Goal: Task Accomplishment & Management: Use online tool/utility

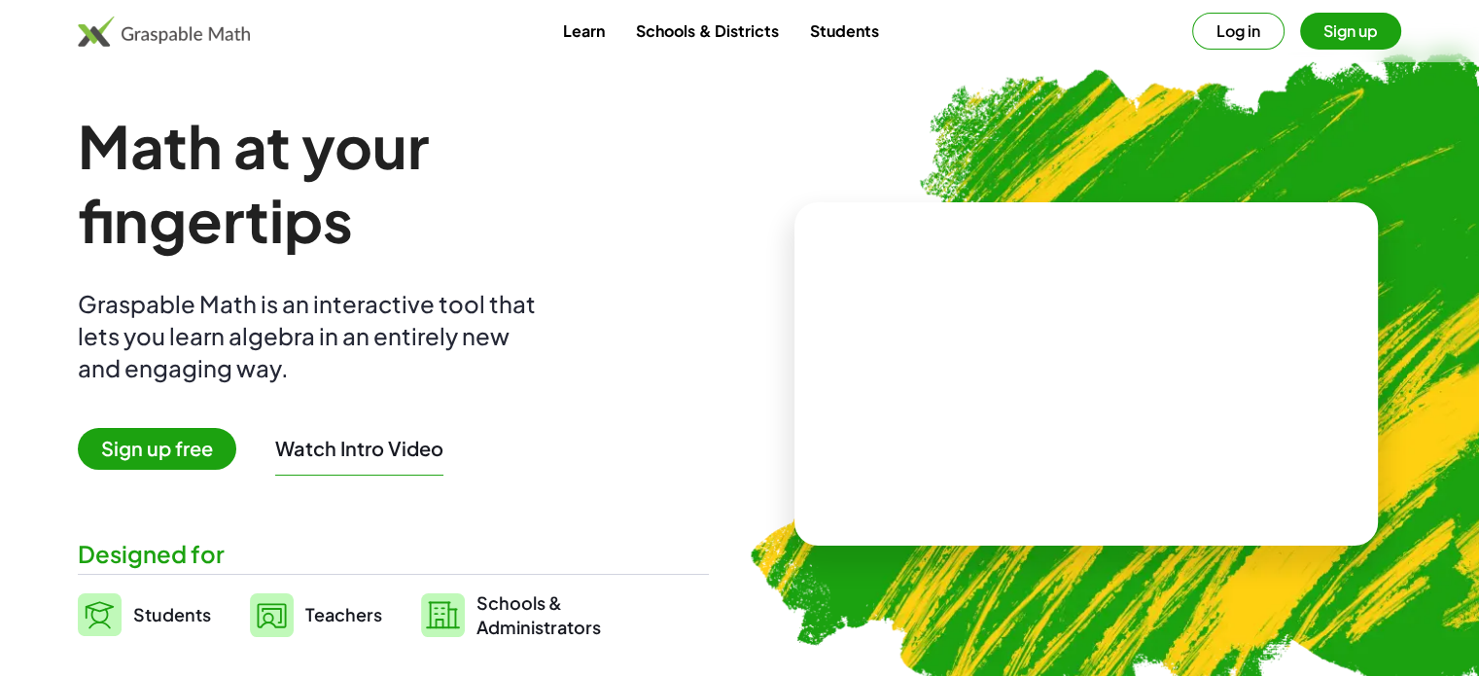
click at [171, 455] on span "Sign up free" at bounding box center [157, 449] width 159 height 42
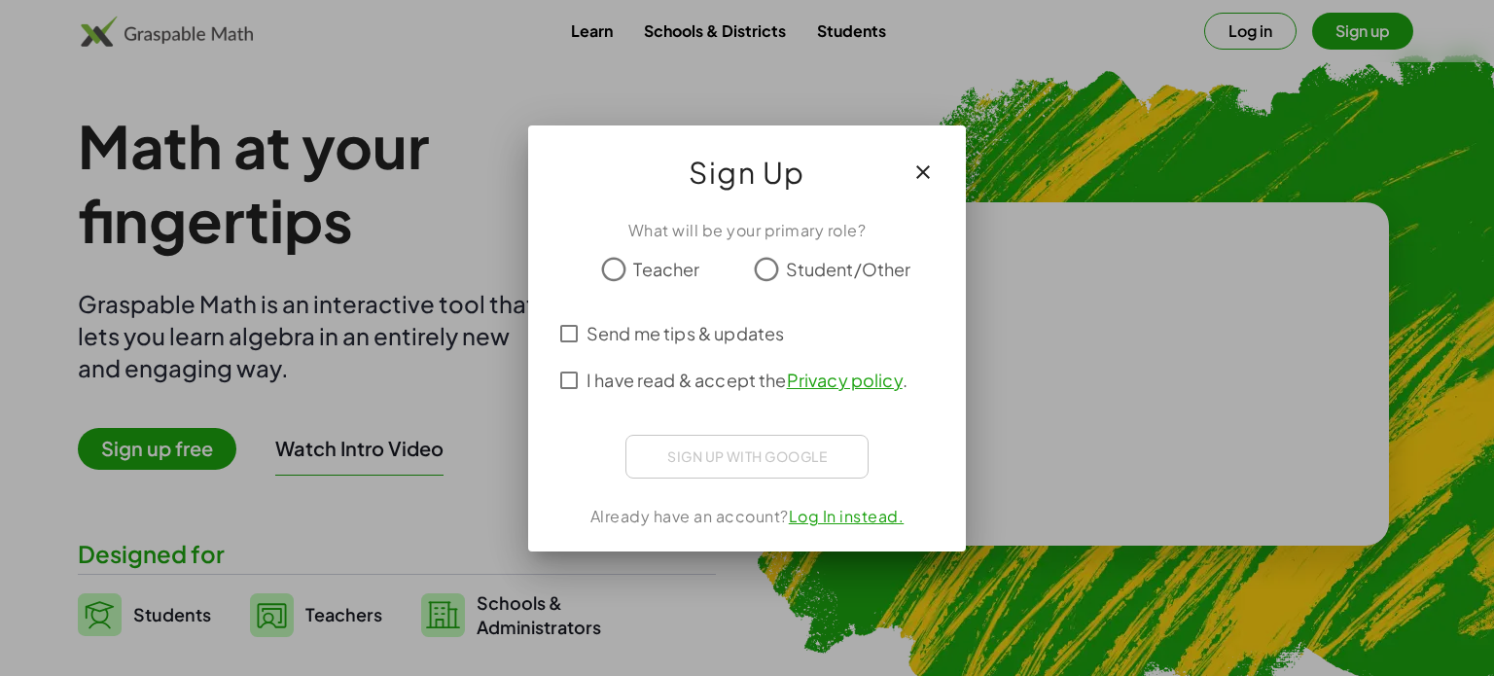
click at [1034, 248] on div at bounding box center [747, 338] width 1494 height 676
click at [926, 166] on icon "button" at bounding box center [922, 171] width 23 height 23
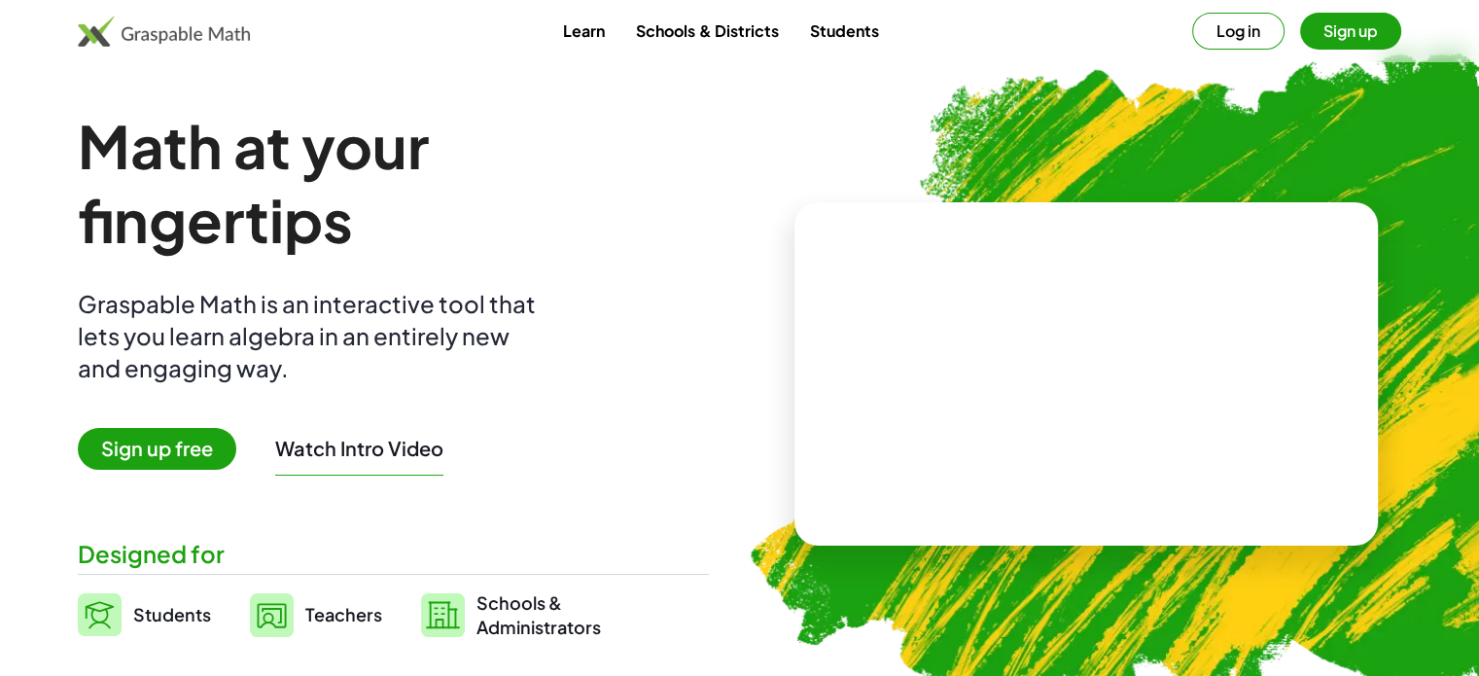
click at [198, 446] on span "Sign up free" at bounding box center [157, 449] width 159 height 42
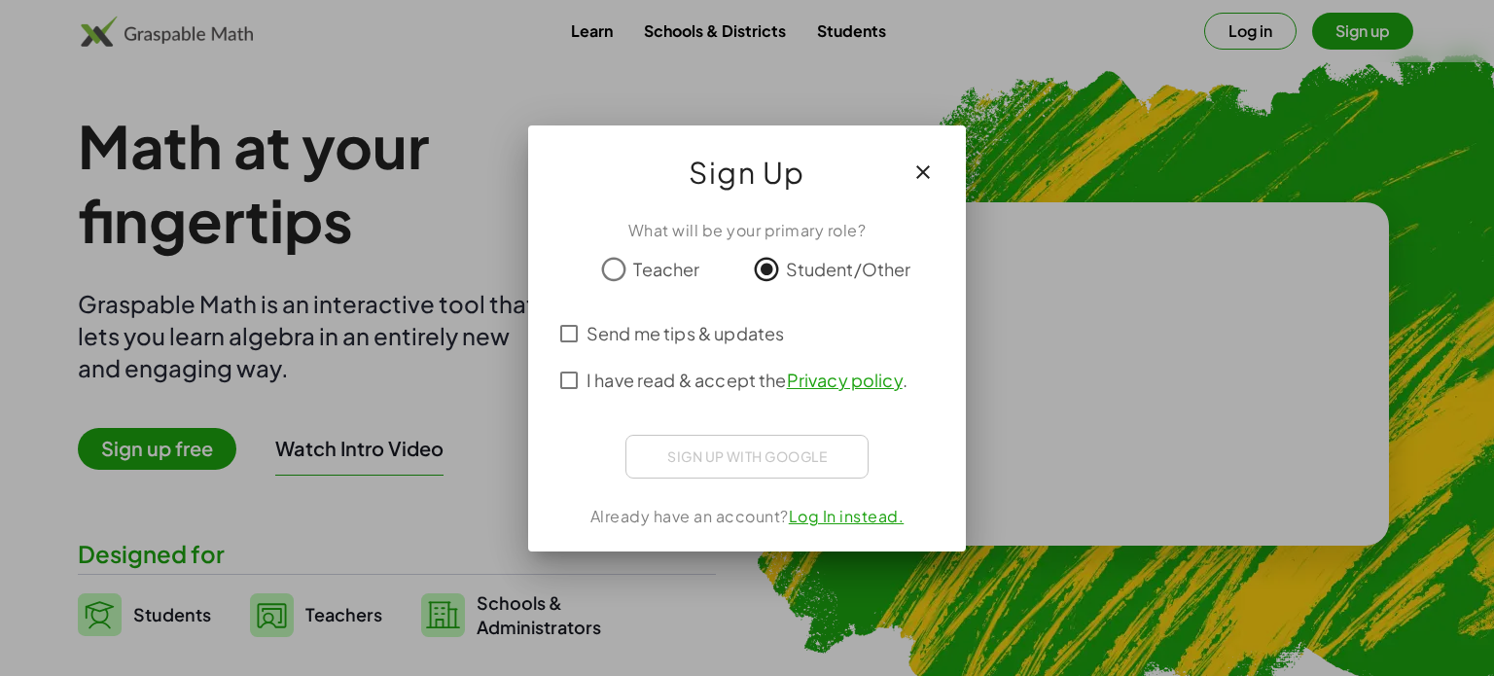
click at [937, 158] on button "button" at bounding box center [923, 172] width 47 height 47
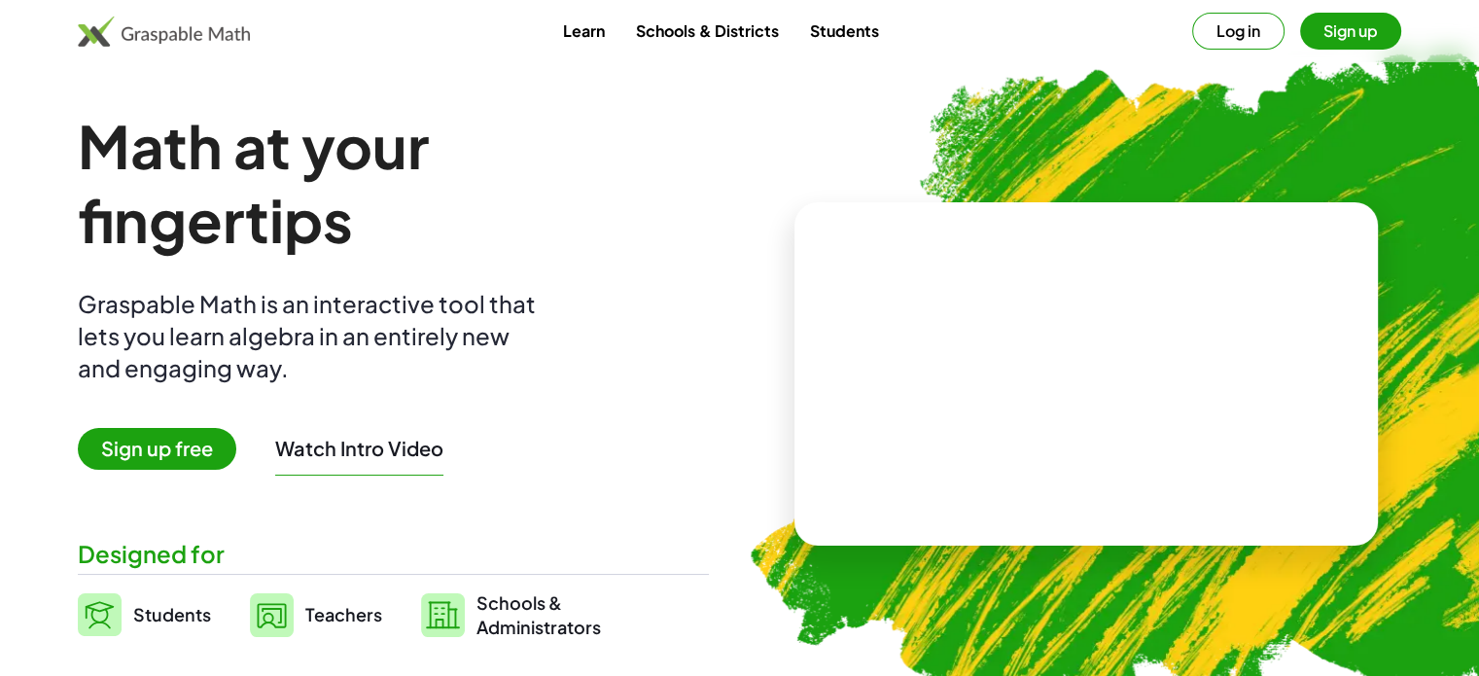
click at [165, 458] on span "Sign up free" at bounding box center [157, 449] width 159 height 42
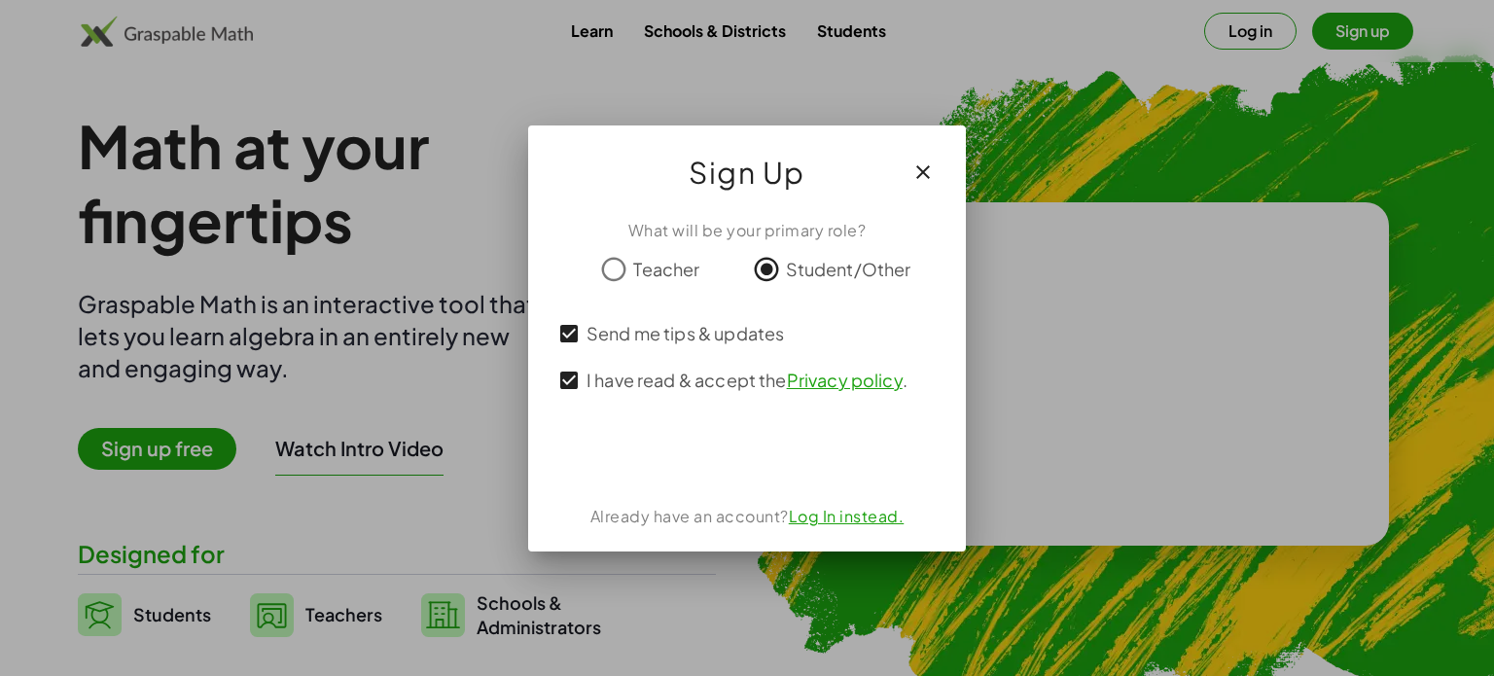
click at [922, 174] on icon "button" at bounding box center [922, 171] width 23 height 23
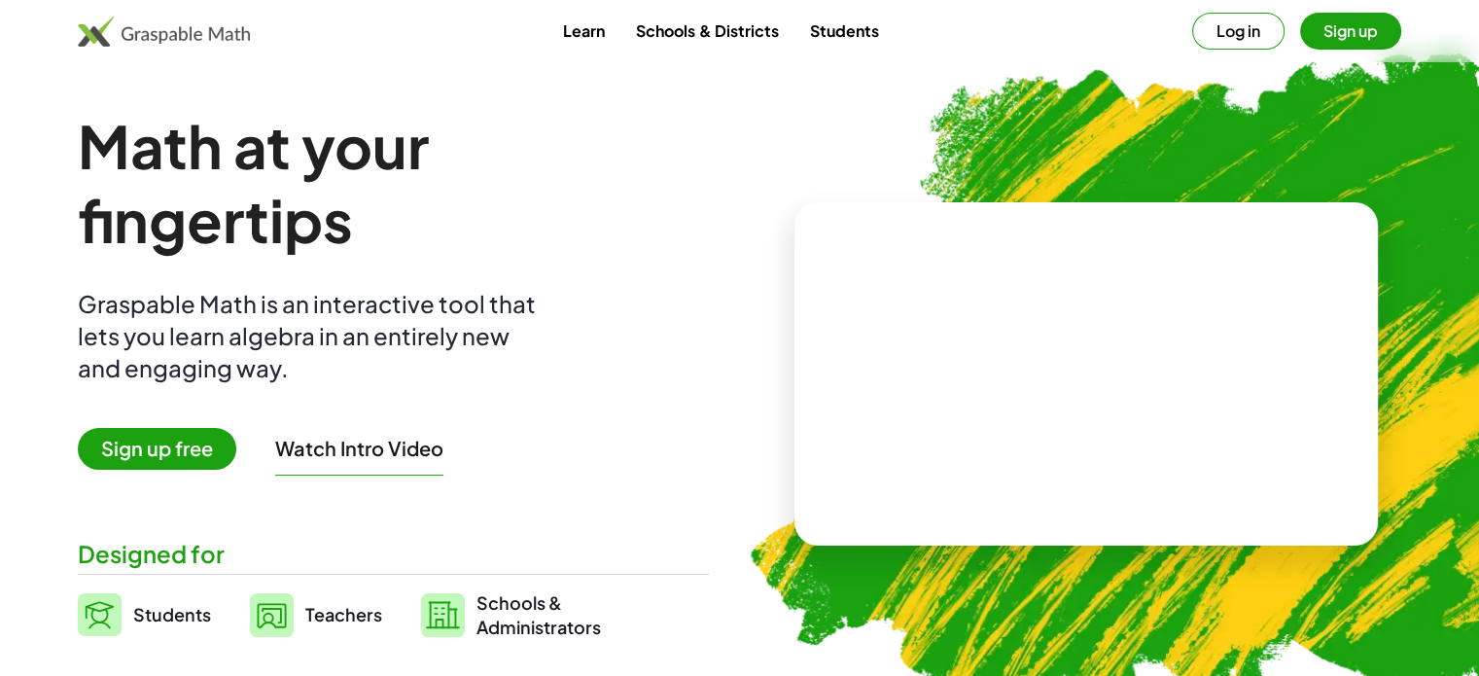
click at [841, 38] on link "Students" at bounding box center [844, 31] width 100 height 36
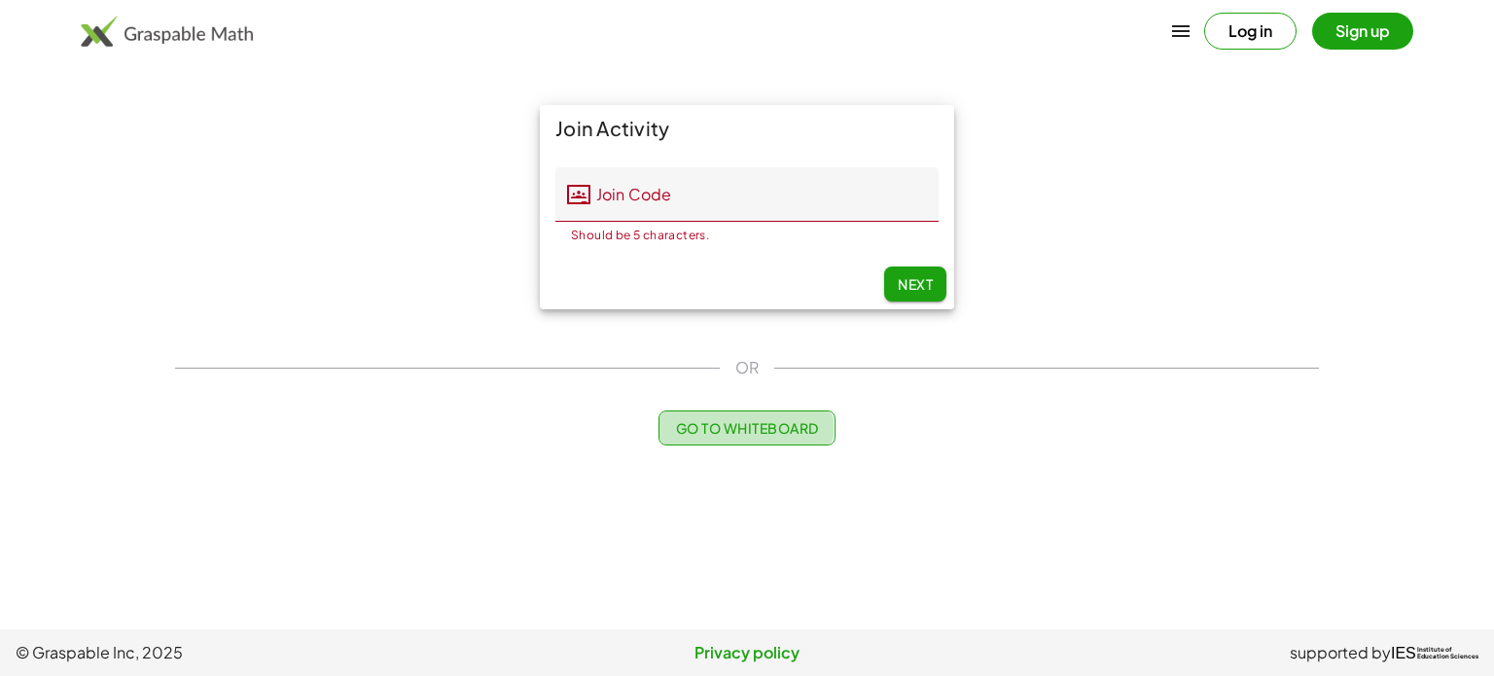
click at [794, 430] on span "Go to Whiteboard" at bounding box center [746, 428] width 143 height 18
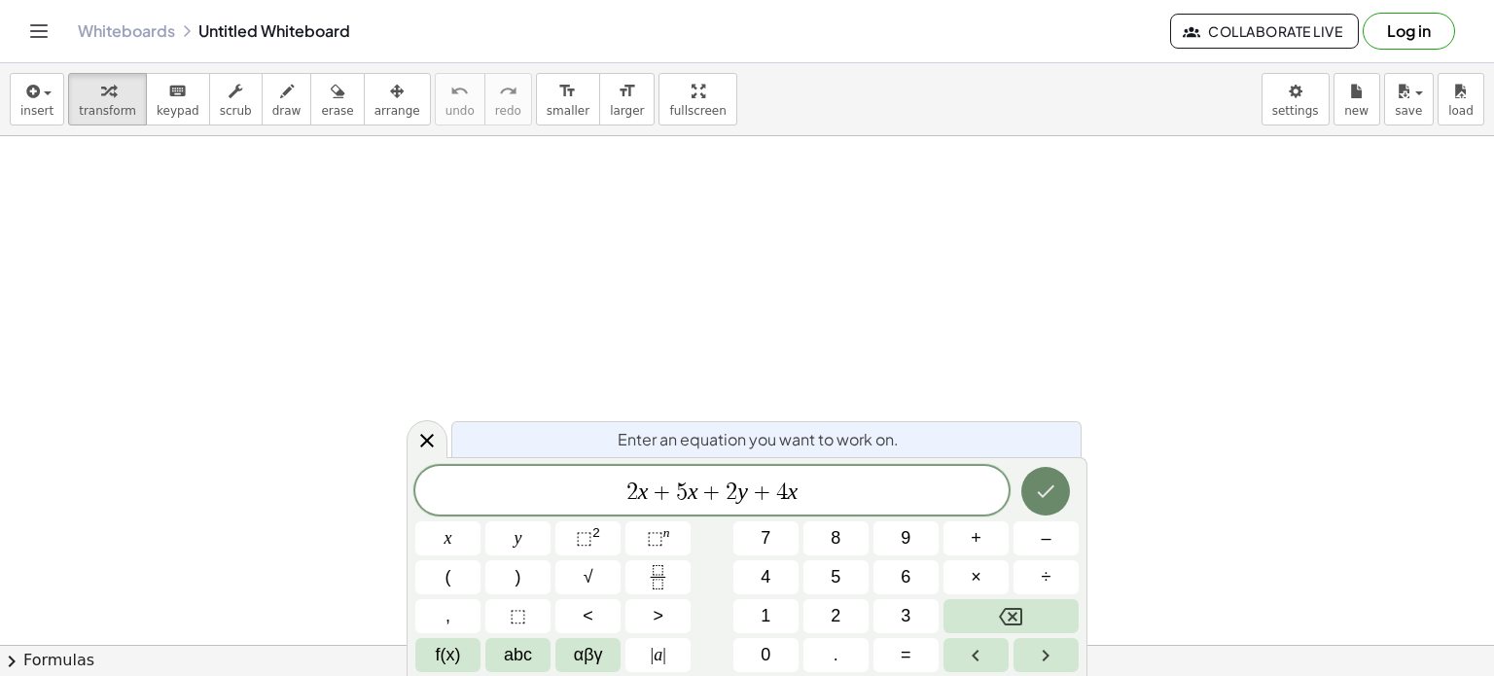
click at [1057, 502] on icon "Done" at bounding box center [1045, 491] width 23 height 23
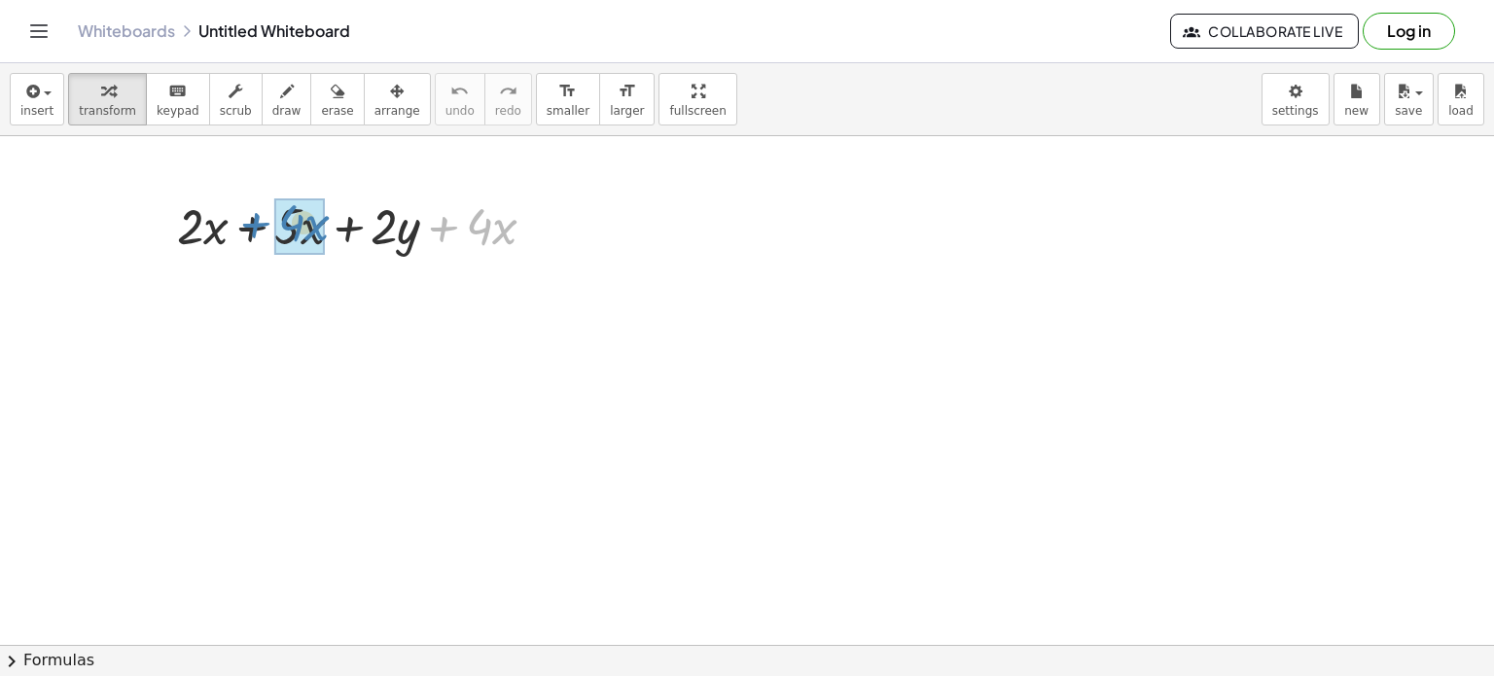
drag, startPoint x: 444, startPoint y: 221, endPoint x: 256, endPoint y: 217, distance: 187.8
click at [256, 217] on div at bounding box center [364, 225] width 394 height 66
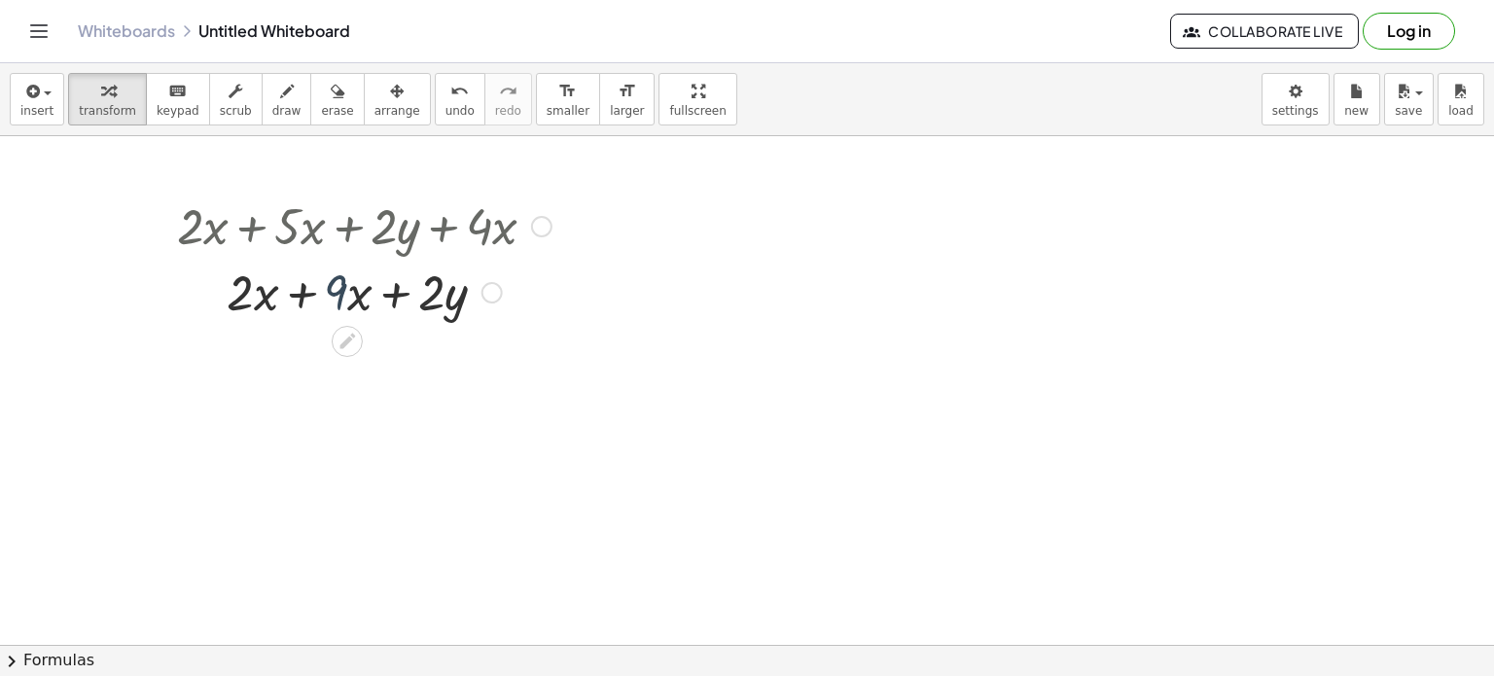
click at [326, 280] on div at bounding box center [364, 291] width 394 height 66
drag, startPoint x: 320, startPoint y: 292, endPoint x: 295, endPoint y: 291, distance: 25.3
click at [295, 291] on div at bounding box center [364, 291] width 394 height 66
drag, startPoint x: 302, startPoint y: 293, endPoint x: 202, endPoint y: 302, distance: 100.7
click at [202, 302] on div at bounding box center [364, 291] width 394 height 66
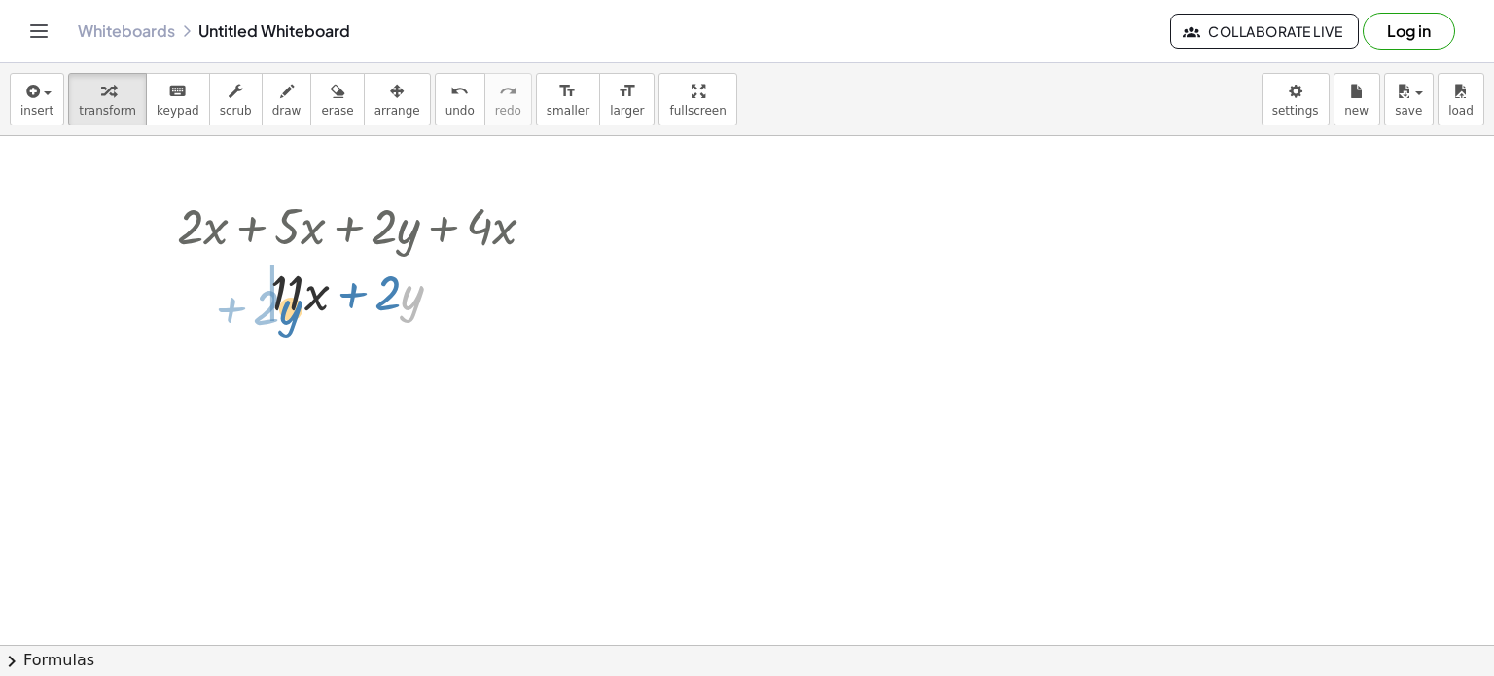
drag, startPoint x: 405, startPoint y: 273, endPoint x: 276, endPoint y: 290, distance: 129.4
click at [276, 290] on div at bounding box center [364, 291] width 394 height 66
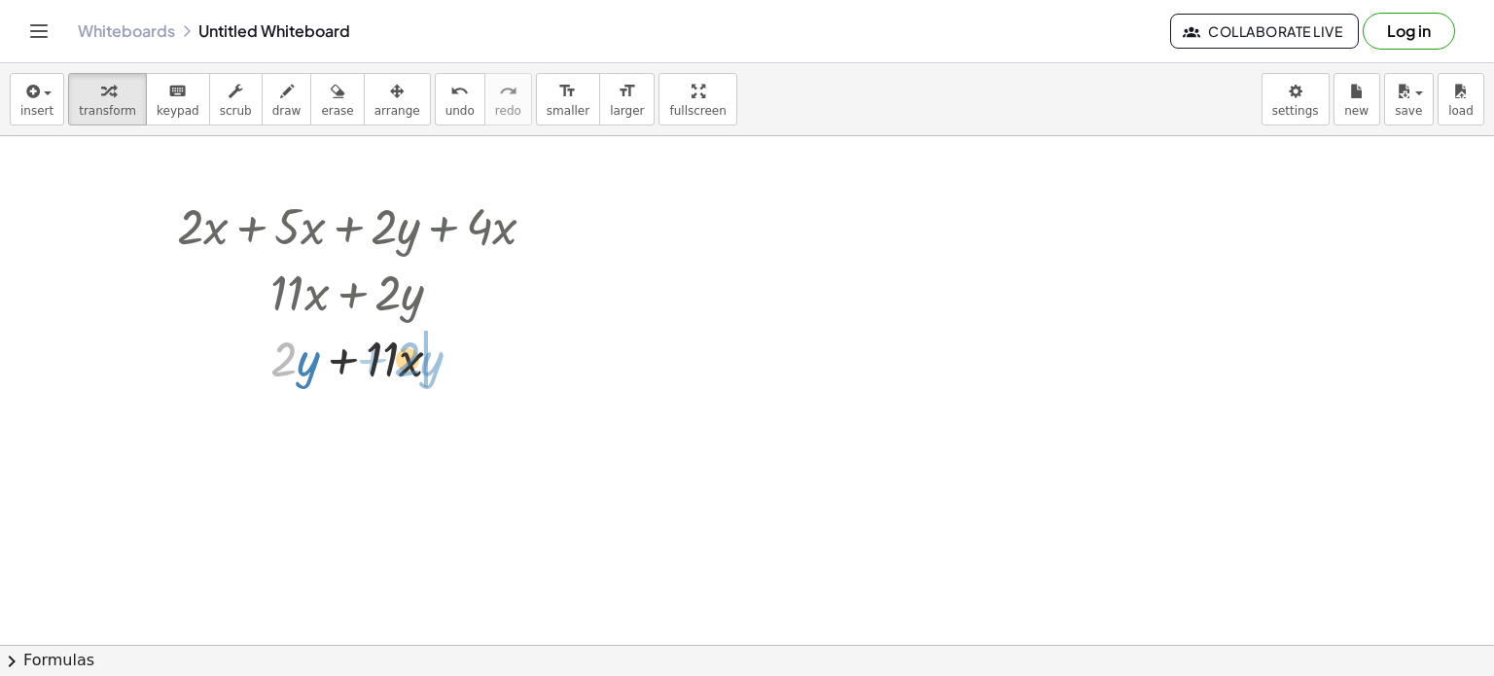
drag, startPoint x: 285, startPoint y: 344, endPoint x: 405, endPoint y: 346, distance: 119.6
click at [405, 346] on div at bounding box center [364, 357] width 394 height 66
